Goal: Information Seeking & Learning: Learn about a topic

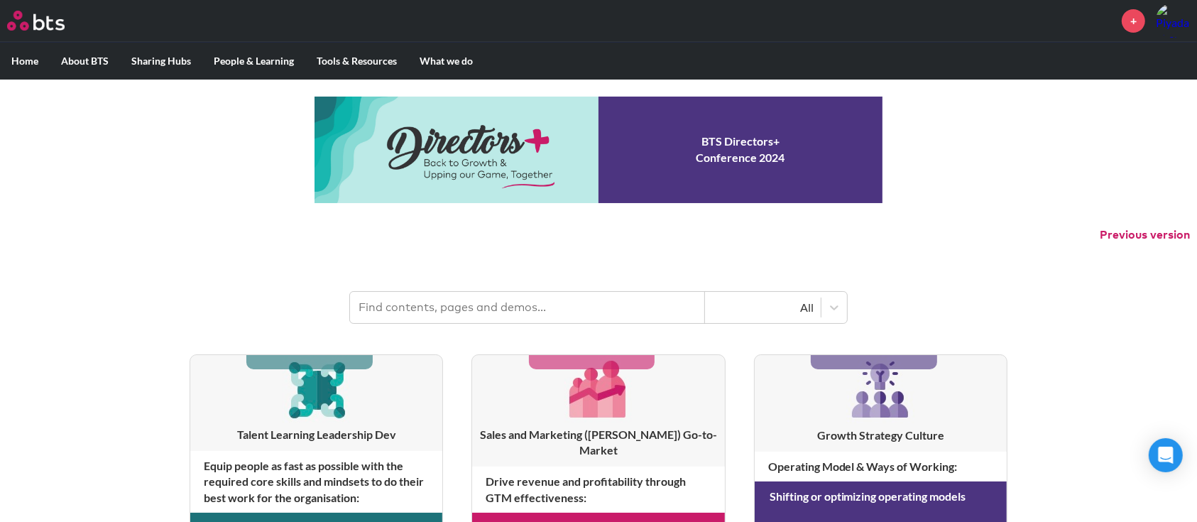
click at [523, 302] on input "text" at bounding box center [527, 307] width 355 height 31
type input "renewable energy"
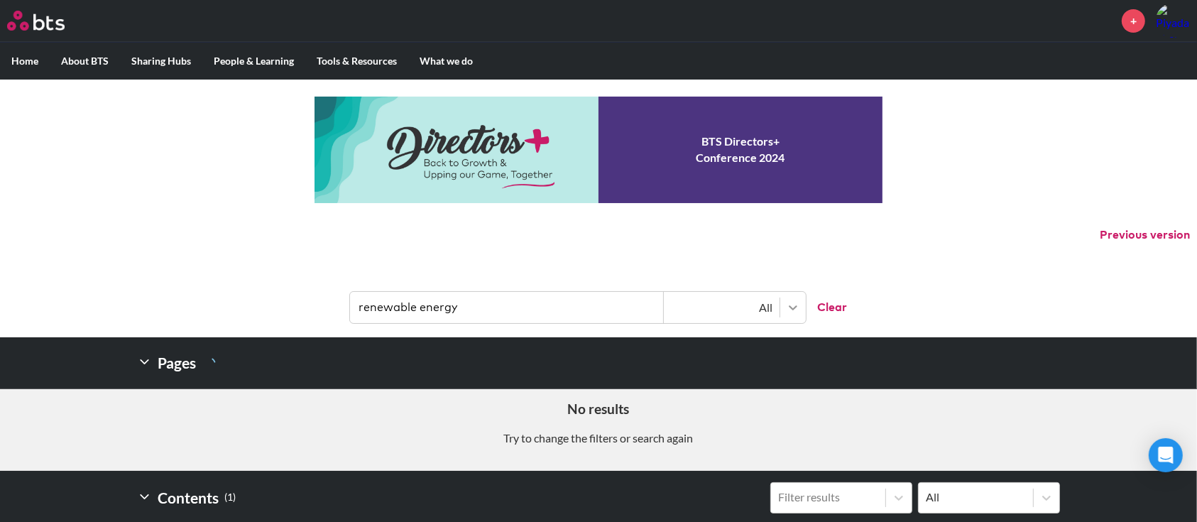
click at [795, 303] on icon at bounding box center [793, 307] width 14 height 14
click at [937, 244] on p "Previous version" at bounding box center [598, 235] width 1197 height 30
click at [21, 60] on label "Home" at bounding box center [25, 61] width 50 height 37
click at [0, 0] on input "Home" at bounding box center [0, 0] width 0 height 0
